Goal: Navigation & Orientation: Go to known website

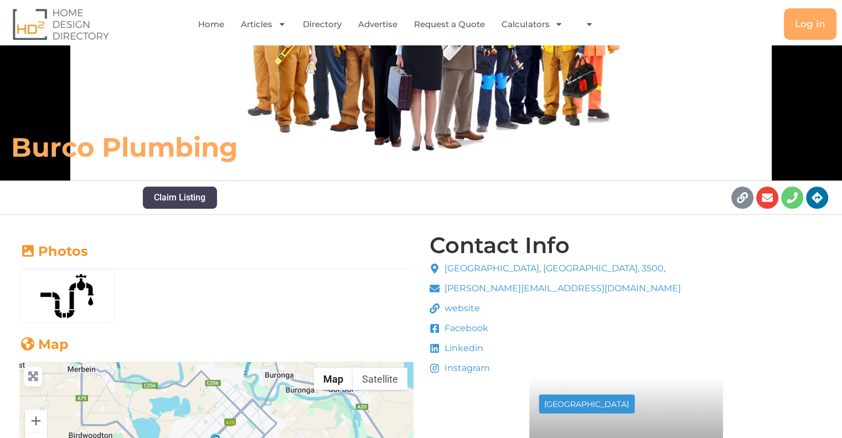
scroll to position [277, 0]
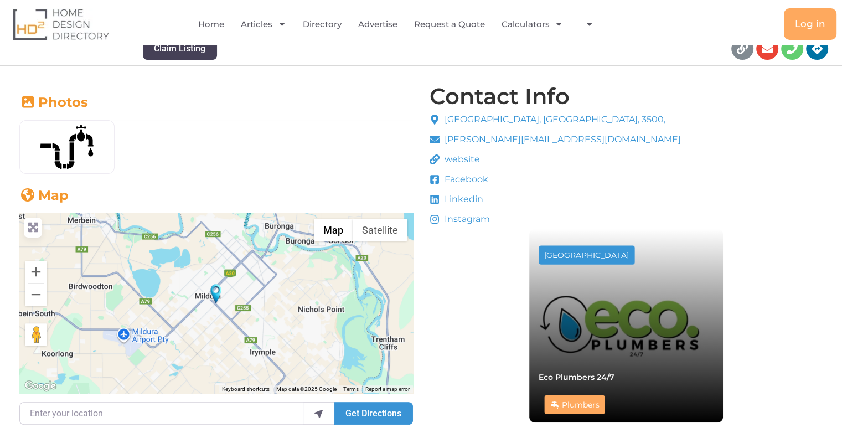
click at [457, 159] on span "website" at bounding box center [461, 159] width 38 height 13
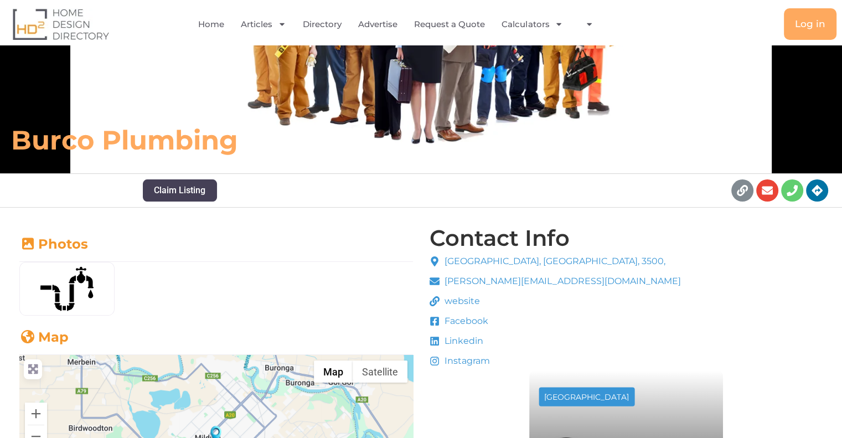
scroll to position [0, 0]
